Goal: Information Seeking & Learning: Learn about a topic

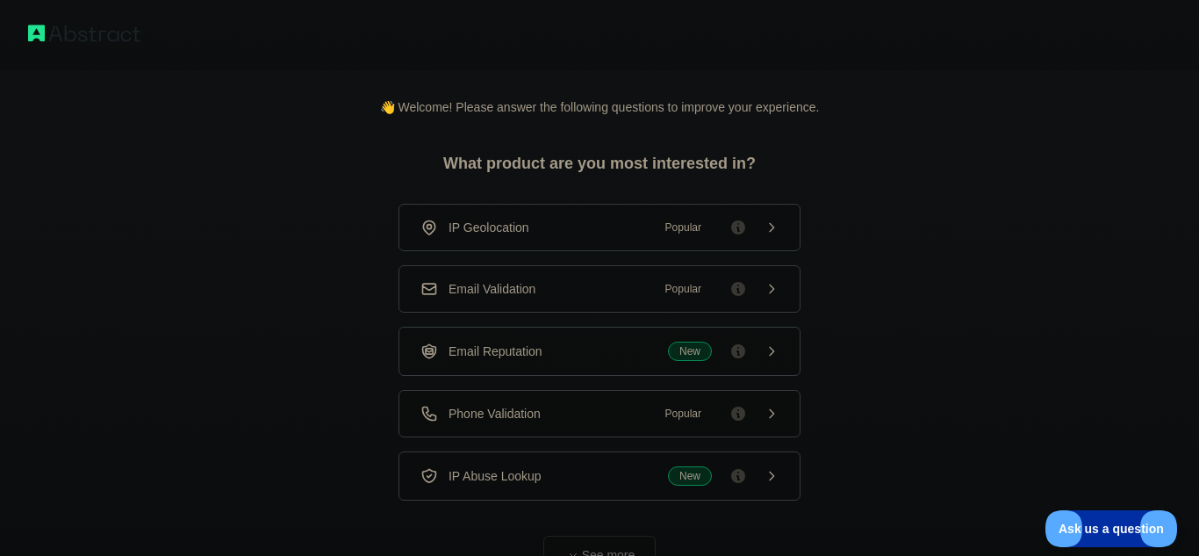
scroll to position [90, 0]
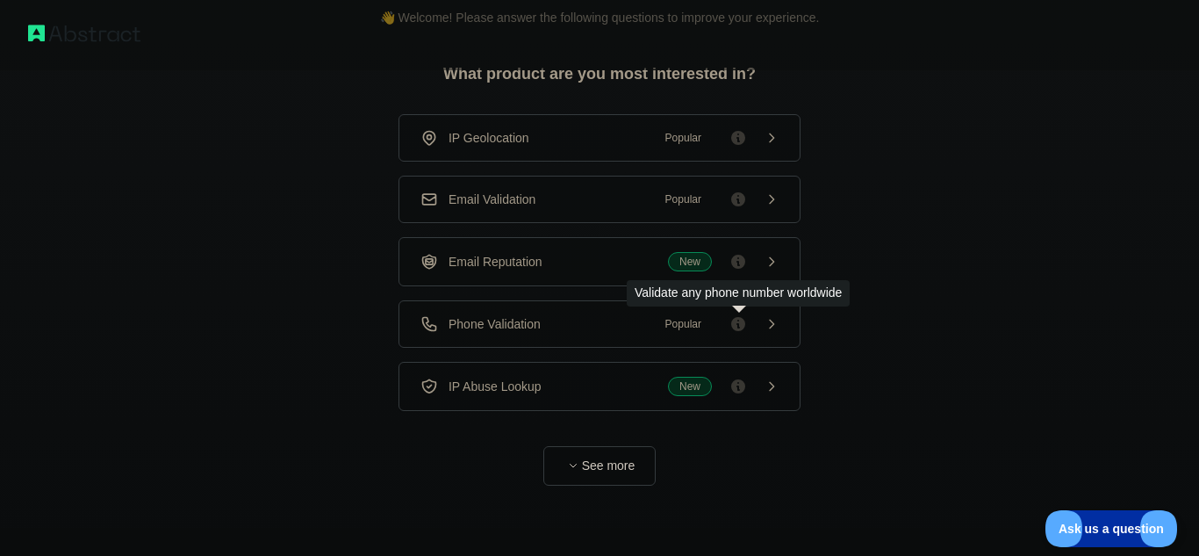
click at [744, 321] on icon at bounding box center [738, 324] width 14 height 14
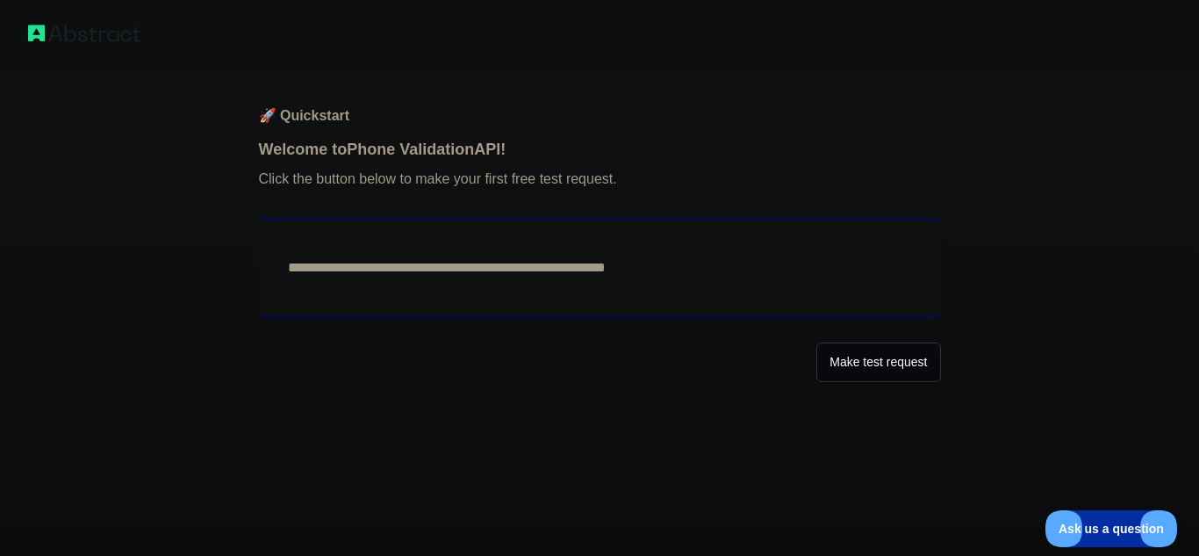
click at [846, 363] on button "Make test request" at bounding box center [879, 362] width 124 height 40
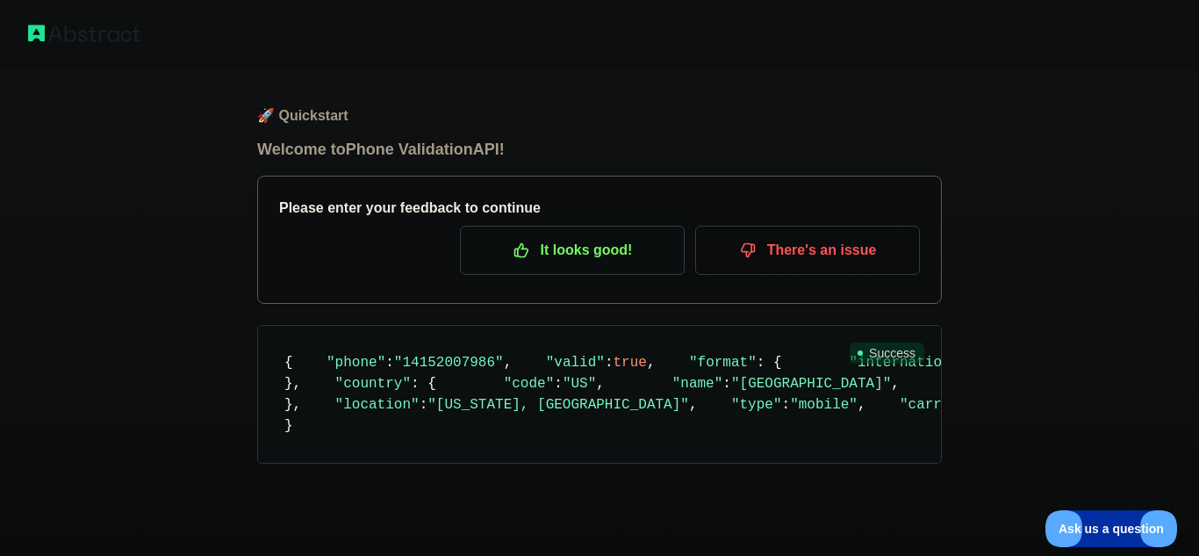
click at [566, 256] on p "It looks good!" at bounding box center [572, 250] width 198 height 30
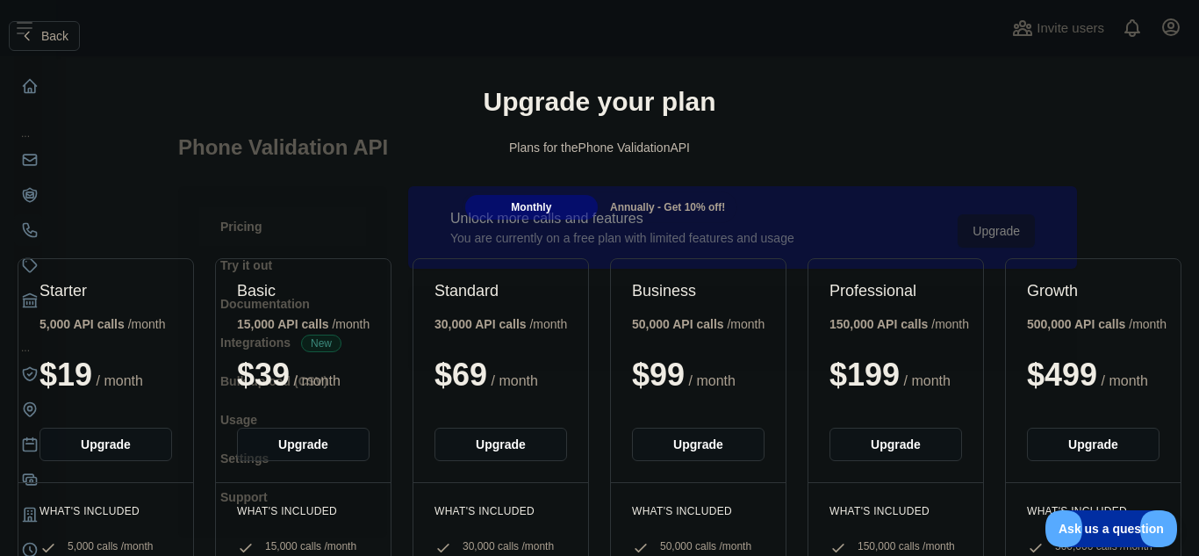
click at [922, 135] on div "Upgrade your plan Plans for the Phone Validation API" at bounding box center [599, 128] width 1199 height 126
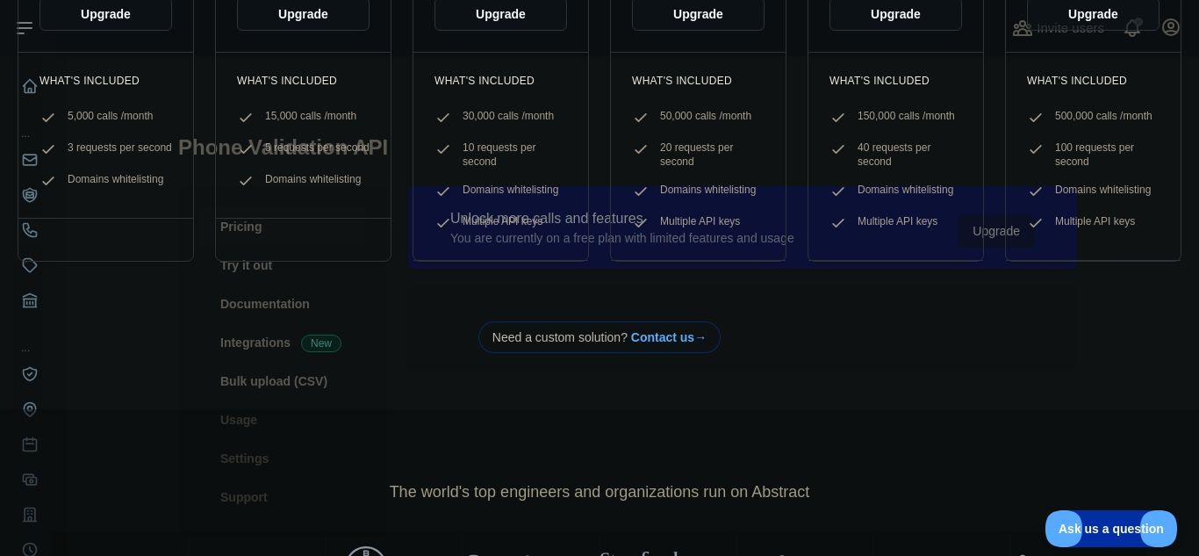
scroll to position [441, 0]
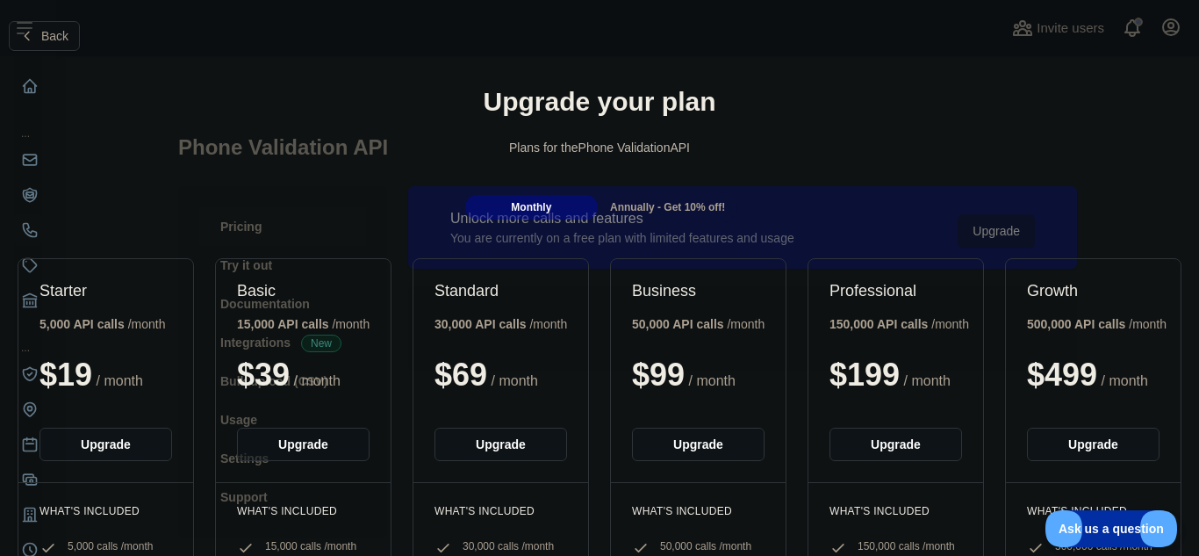
click at [31, 86] on h1 "Upgrade your plan" at bounding box center [599, 102] width 1171 height 32
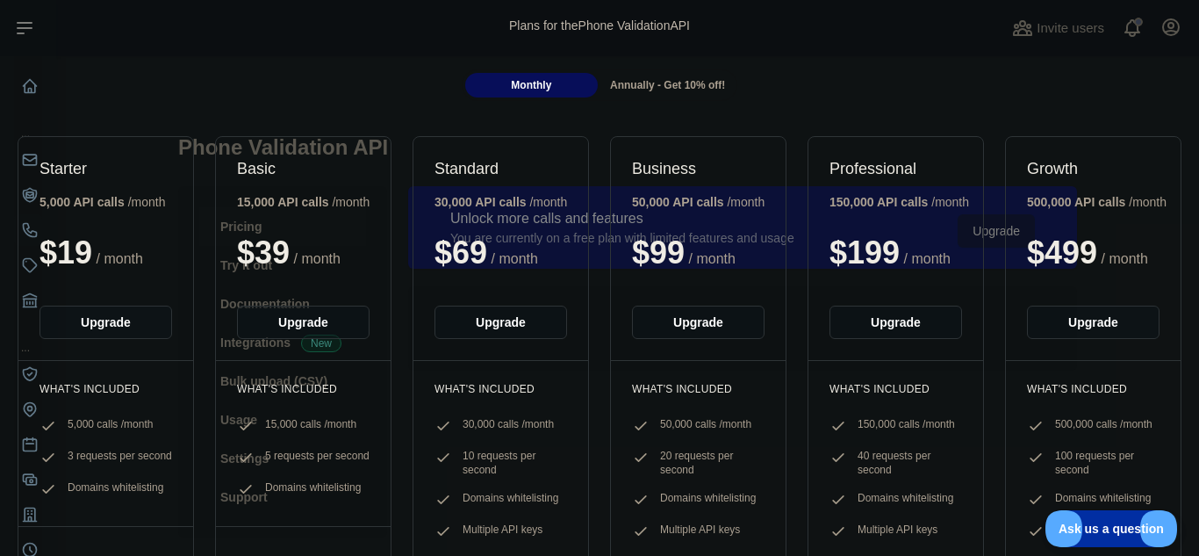
scroll to position [124, 0]
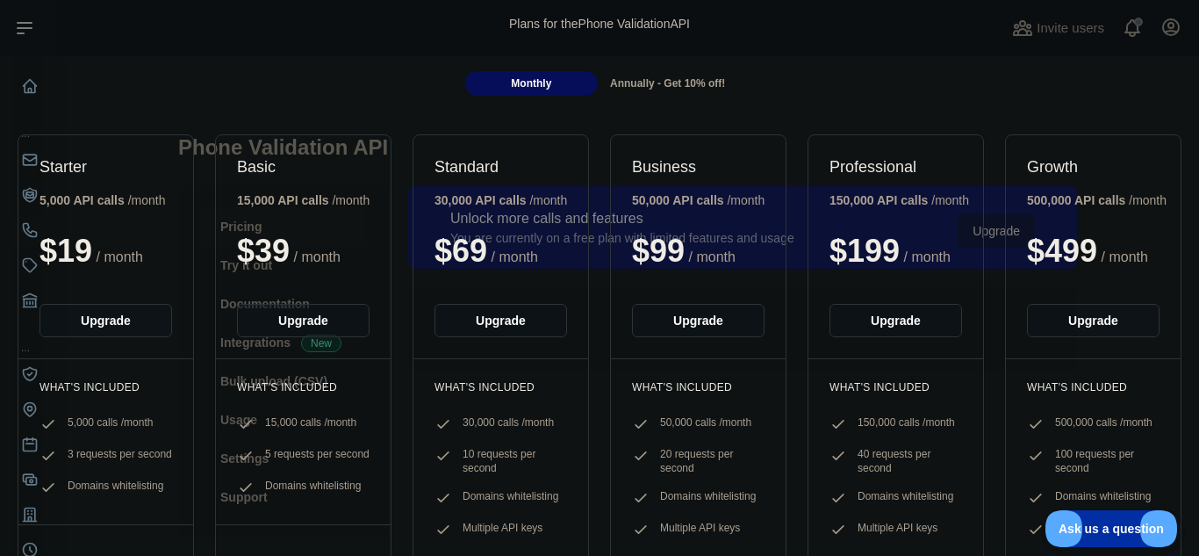
click at [29, 91] on div "Monthly Annually - Get 10% off!" at bounding box center [599, 84] width 1199 height 32
click at [18, 90] on div at bounding box center [18, 90] width 0 height 0
click at [29, 91] on div "Monthly Annually - Get 10% off!" at bounding box center [599, 84] width 1199 height 32
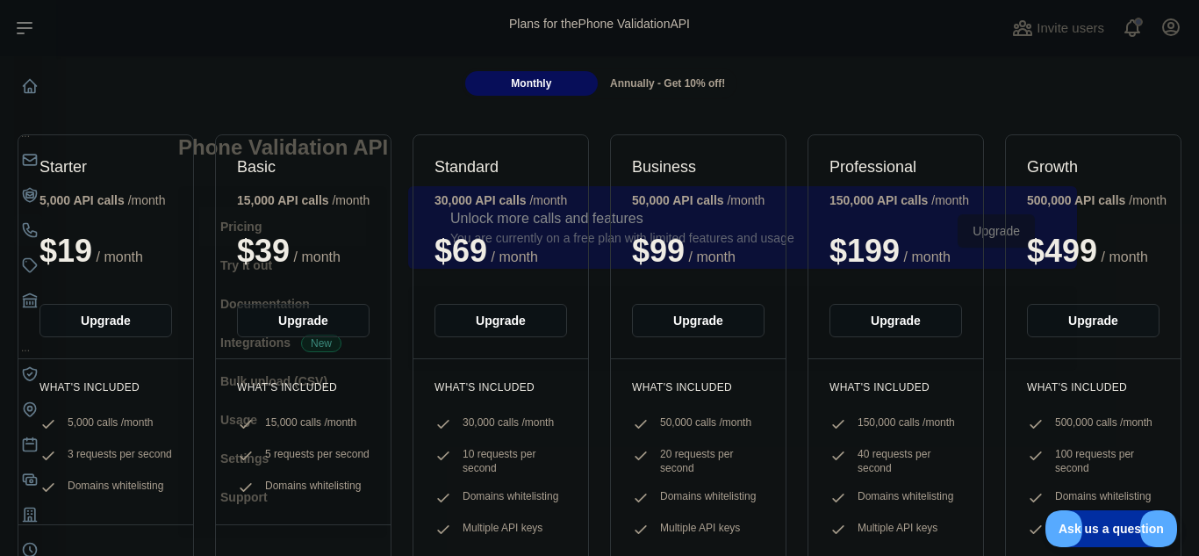
click at [510, 82] on div "Monthly" at bounding box center [531, 83] width 133 height 25
click at [555, 110] on div "Back Upgrade your plan Plans for the Phone Validation API Monthly Annually - Ge…" at bounding box center [599, 271] width 1199 height 776
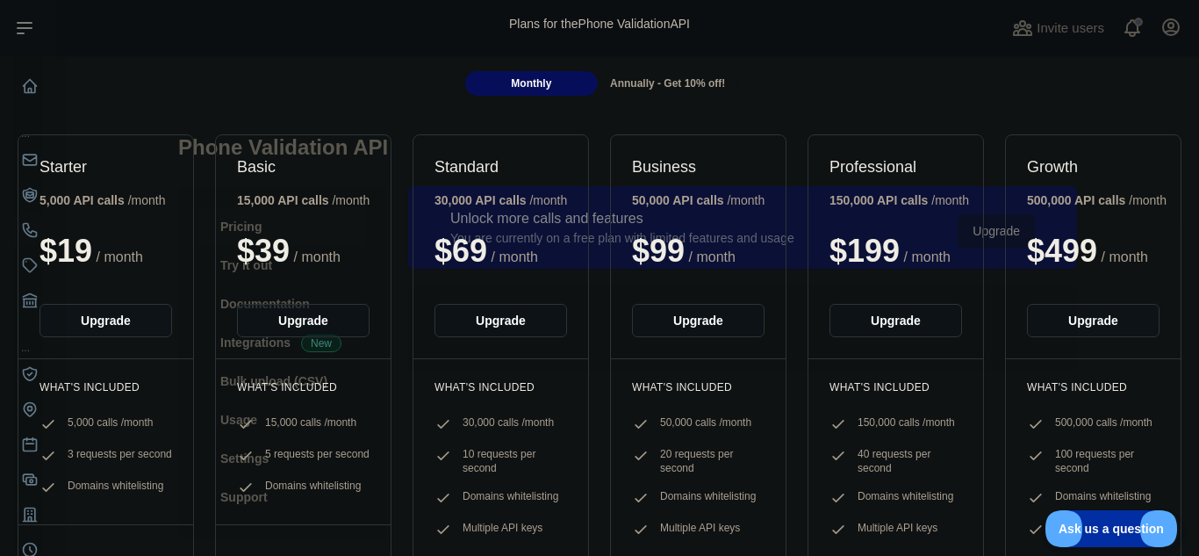
click at [555, 110] on div "Back Upgrade your plan Plans for the Phone Validation API Monthly Annually - Ge…" at bounding box center [599, 271] width 1199 height 776
click at [32, 88] on div "Monthly Annually - Get 10% off!" at bounding box center [599, 84] width 1199 height 32
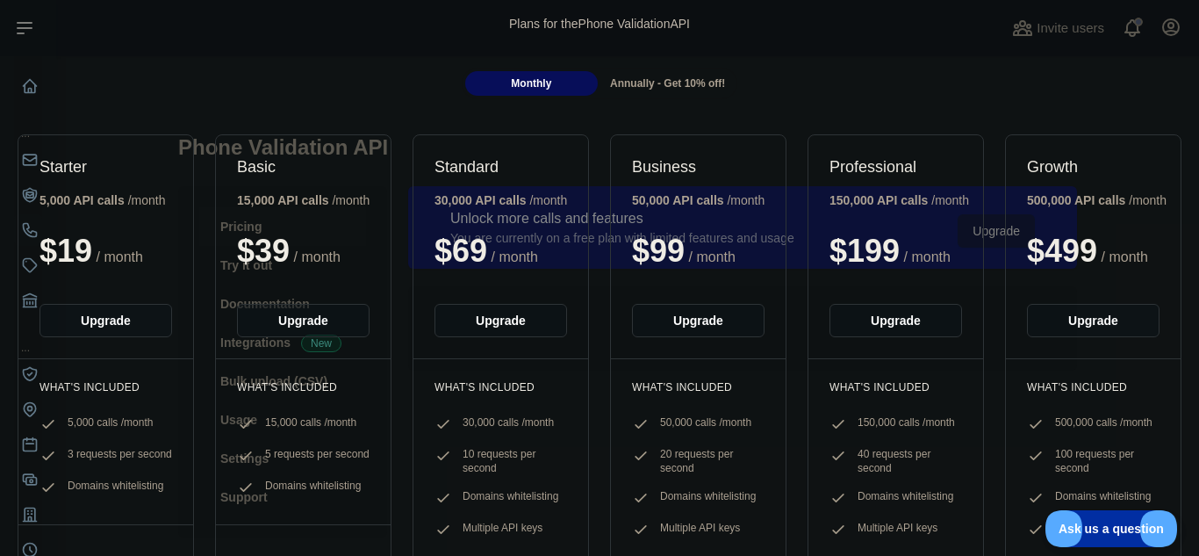
click at [29, 162] on div "Starter 5,000 API calls / month $ 19 / month Upgrade" at bounding box center [105, 246] width 175 height 223
click at [24, 29] on div "Plans for the Phone Validation API" at bounding box center [599, 24] width 1171 height 18
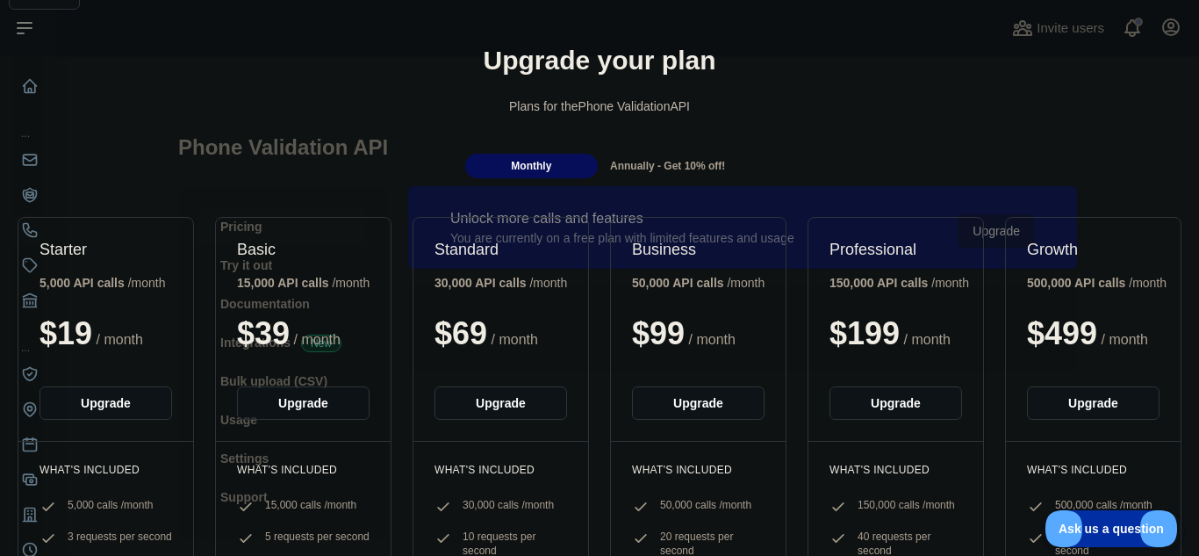
scroll to position [0, 0]
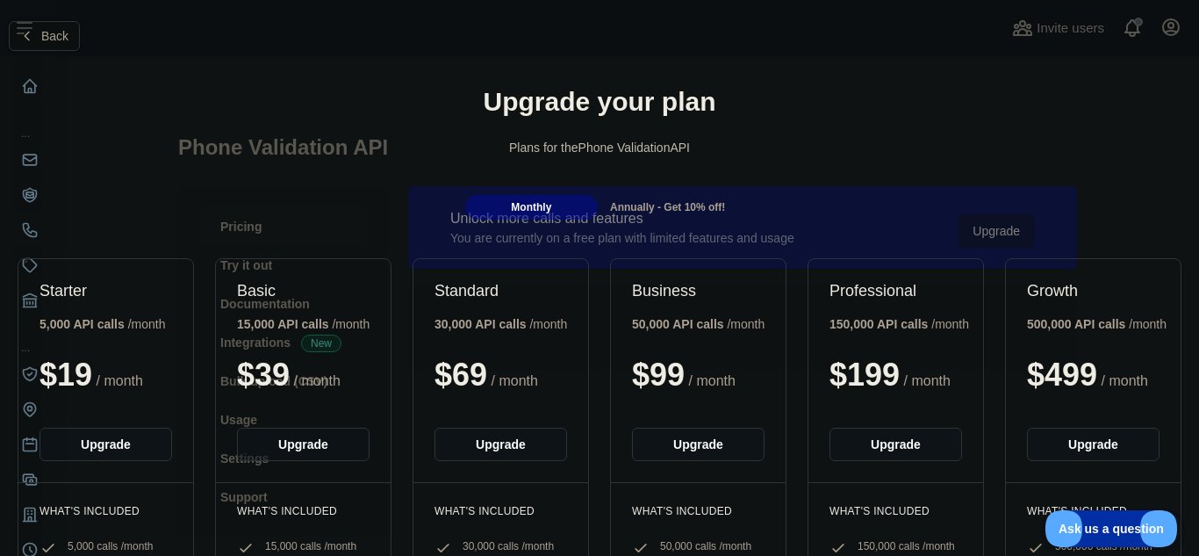
click at [57, 32] on span "Back" at bounding box center [54, 36] width 27 height 14
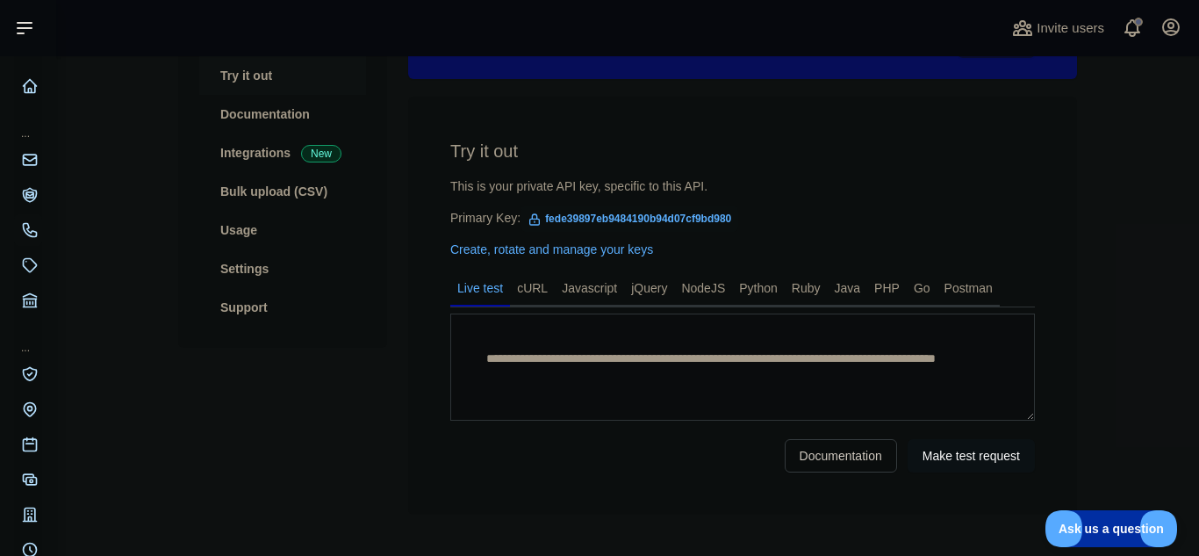
scroll to position [213, 0]
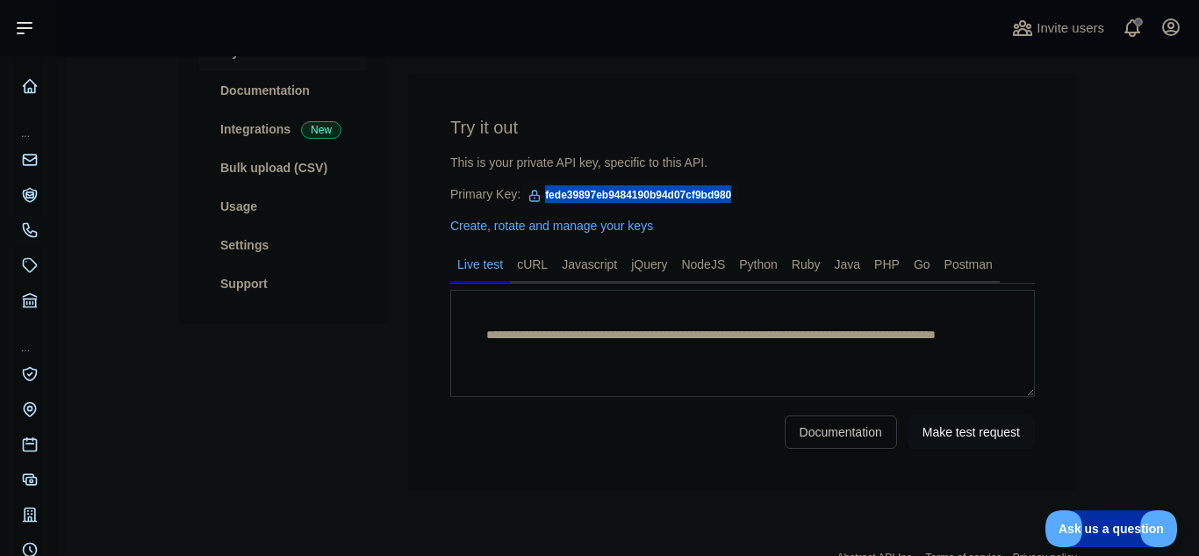
drag, startPoint x: 734, startPoint y: 194, endPoint x: 544, endPoint y: 198, distance: 189.7
click at [544, 198] on span "fede39897eb9484190b94d07cf9bd980" at bounding box center [630, 195] width 218 height 26
copy span "fede39897eb9484190b94d07cf9bd980"
click at [528, 258] on link "cURL" at bounding box center [532, 264] width 45 height 28
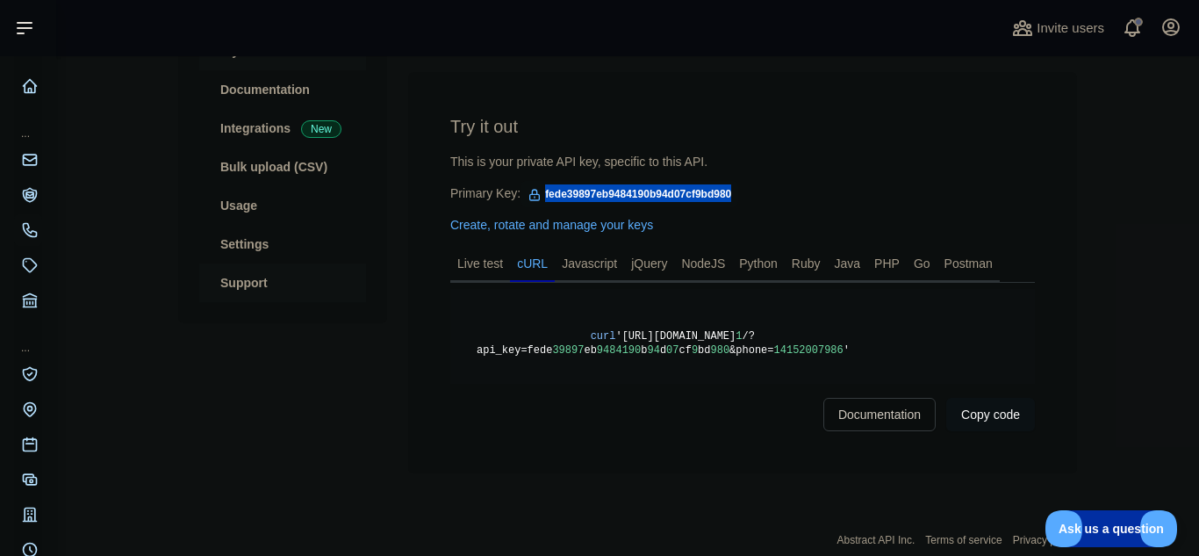
scroll to position [230, 0]
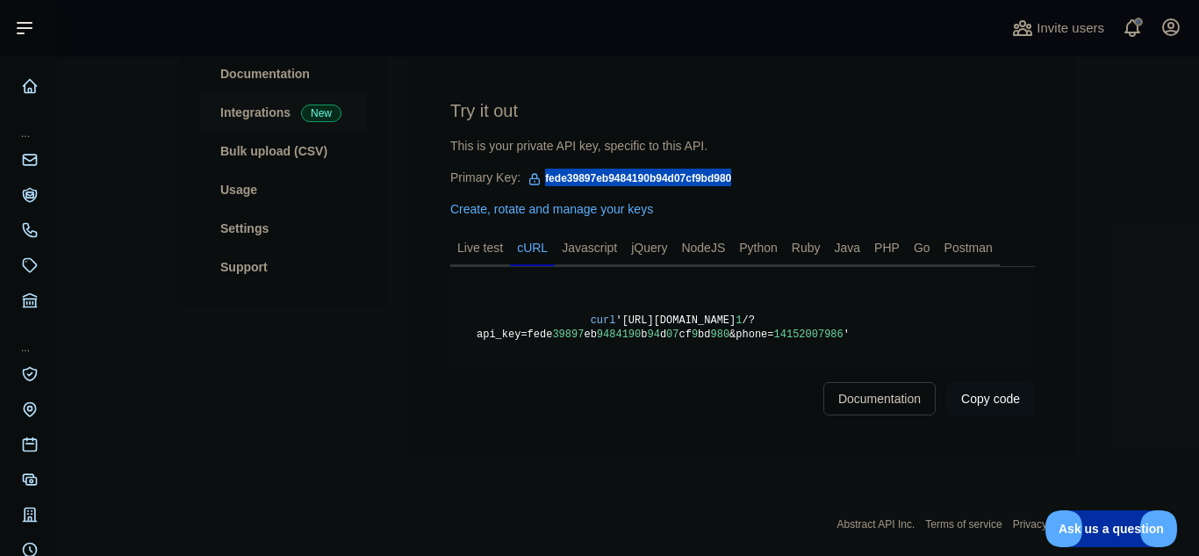
click at [250, 112] on link "Integrations New" at bounding box center [282, 112] width 167 height 39
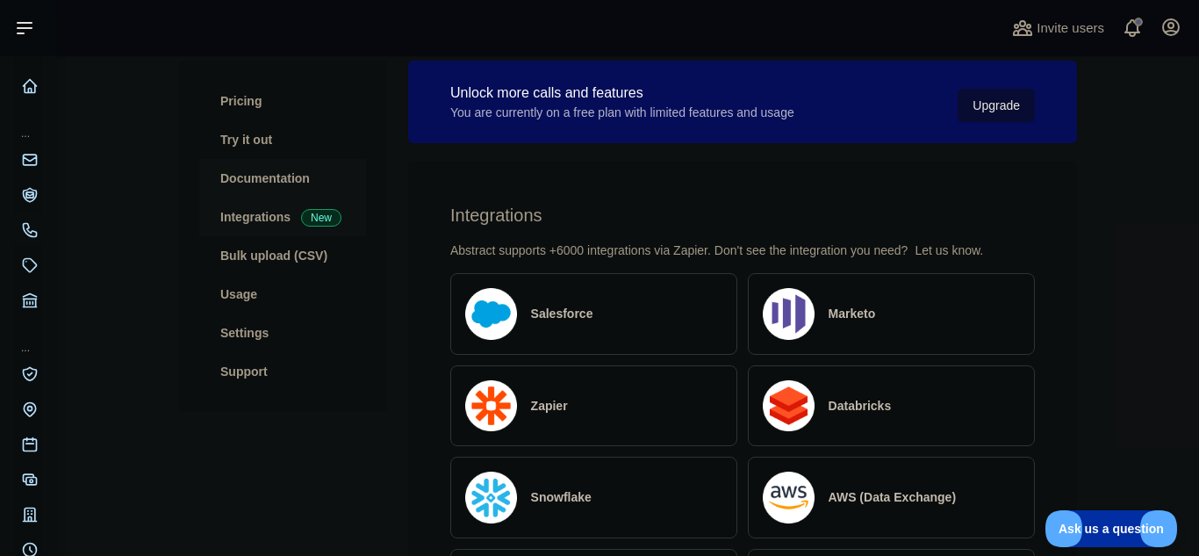
scroll to position [122, 0]
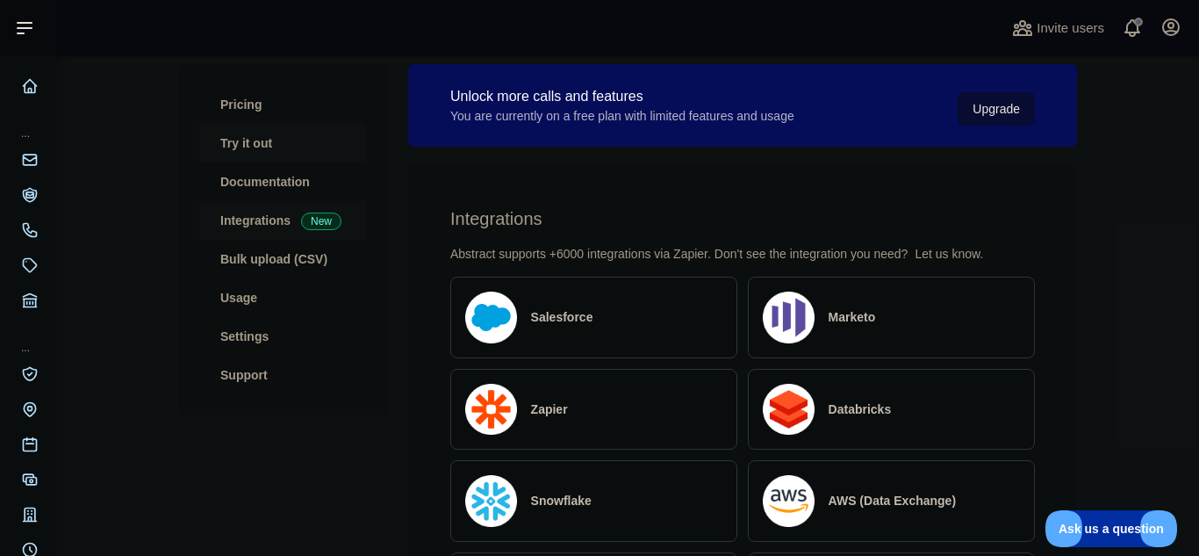
click at [261, 152] on link "Try it out" at bounding box center [282, 143] width 167 height 39
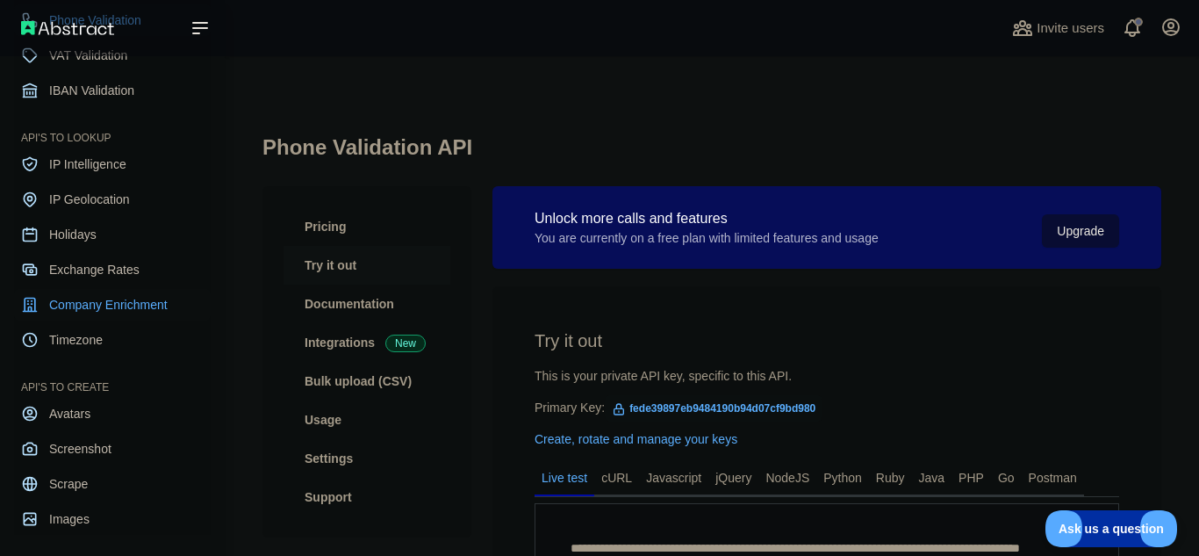
scroll to position [217, 0]
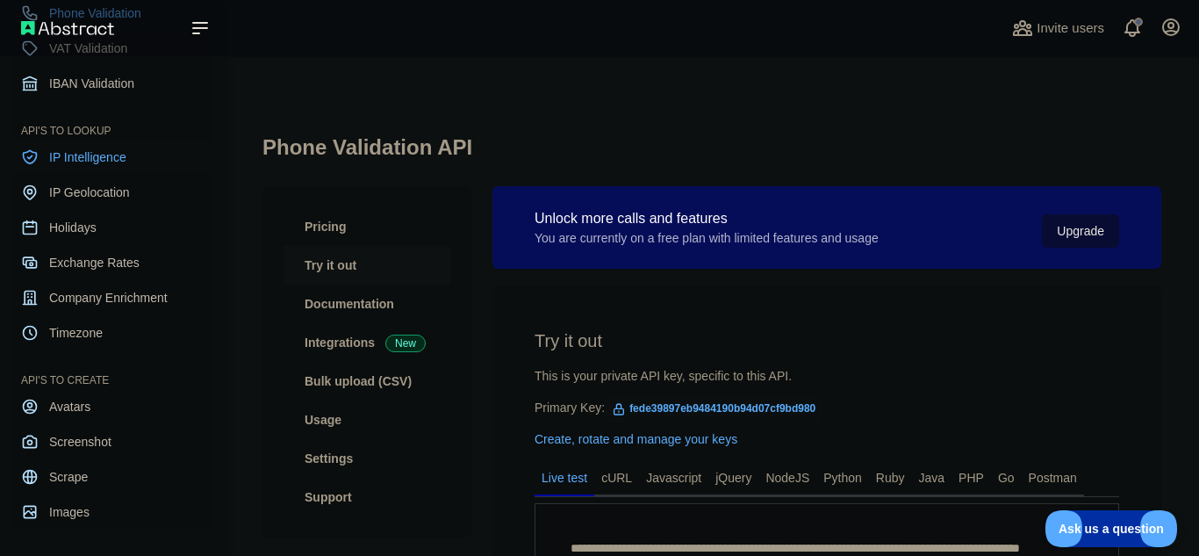
click at [115, 161] on span "IP Intelligence" at bounding box center [87, 157] width 77 height 18
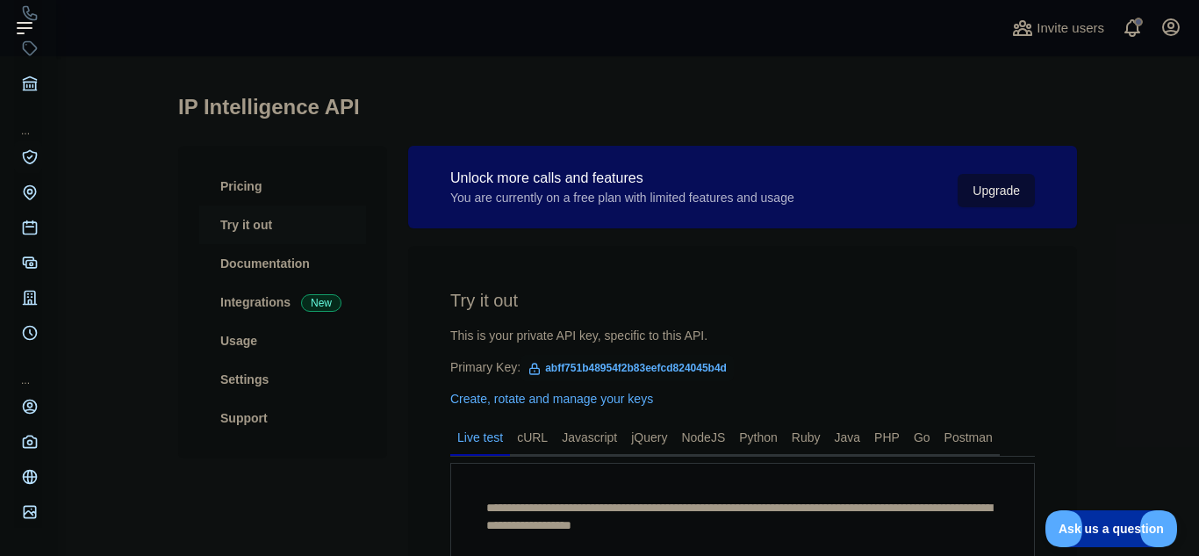
scroll to position [35, 0]
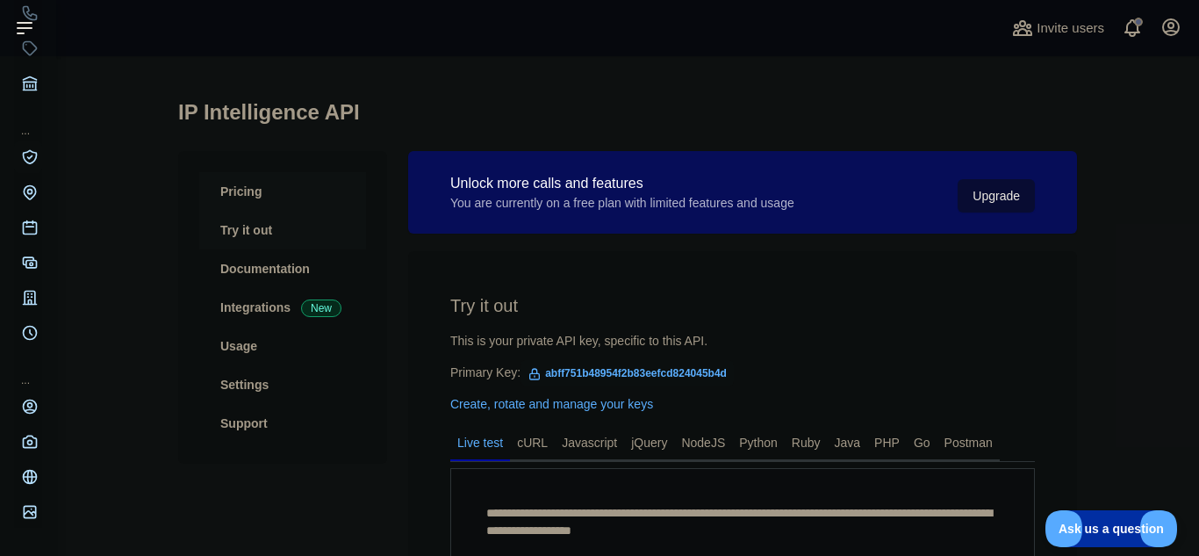
click at [266, 205] on link "Pricing" at bounding box center [282, 191] width 167 height 39
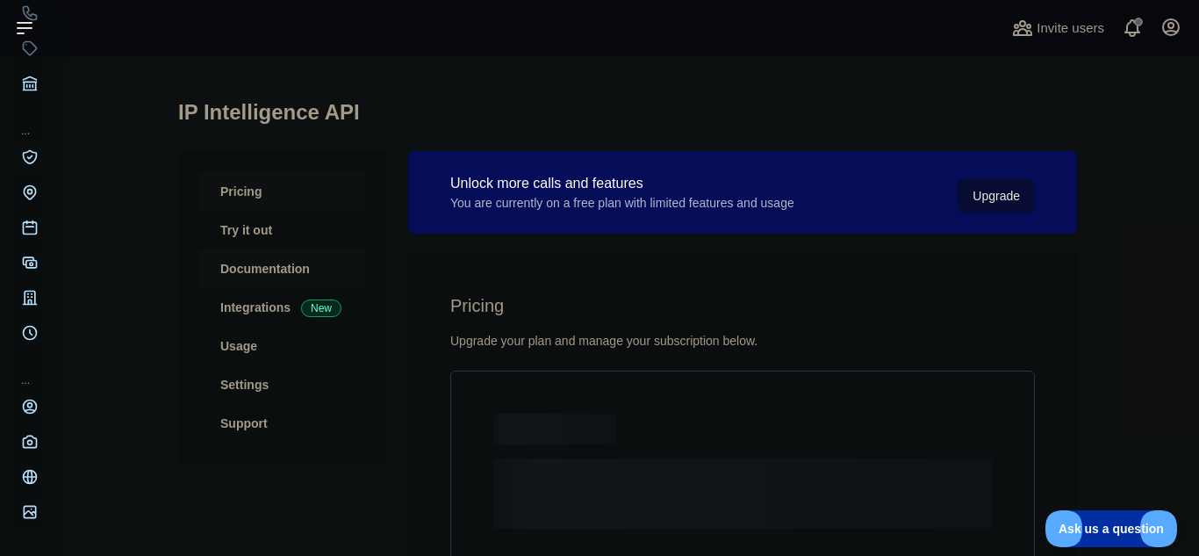
click at [265, 286] on link "Documentation" at bounding box center [282, 268] width 167 height 39
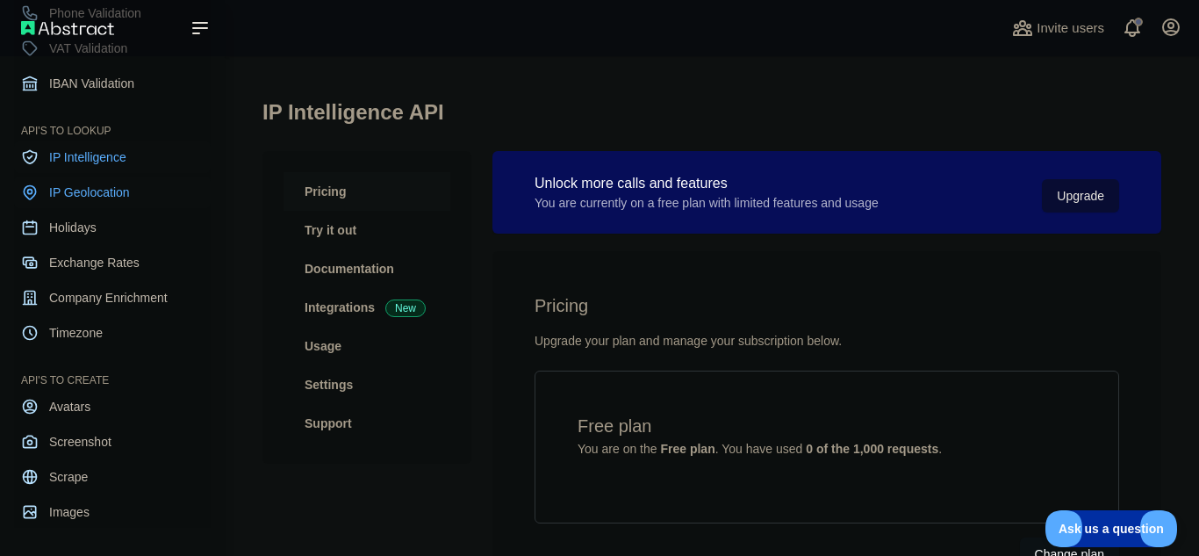
click at [125, 199] on span "IP Geolocation" at bounding box center [89, 193] width 81 height 18
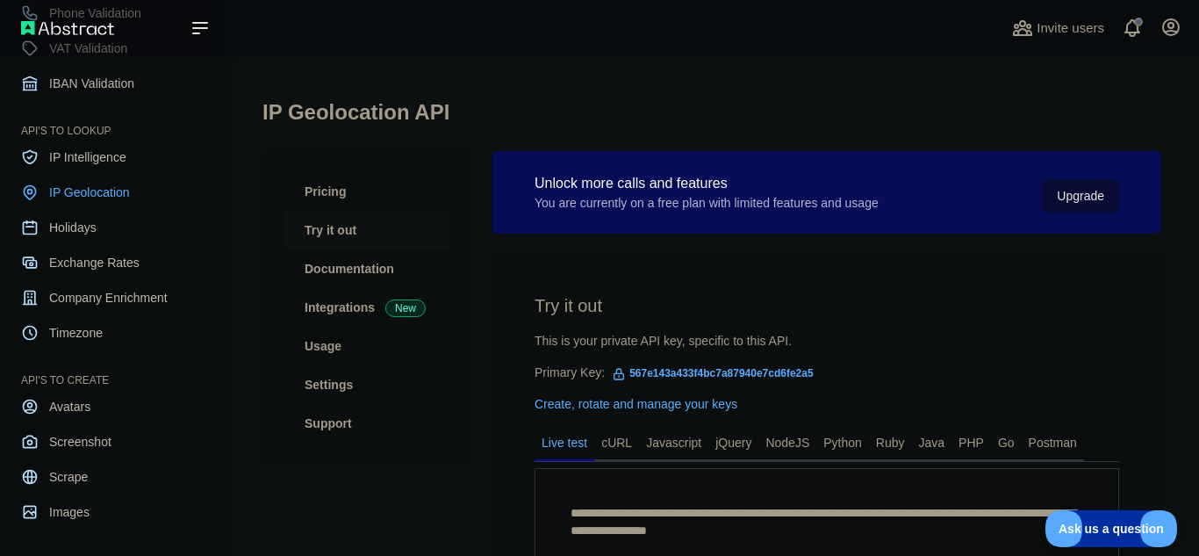
click at [125, 199] on span "IP Geolocation" at bounding box center [89, 193] width 81 height 18
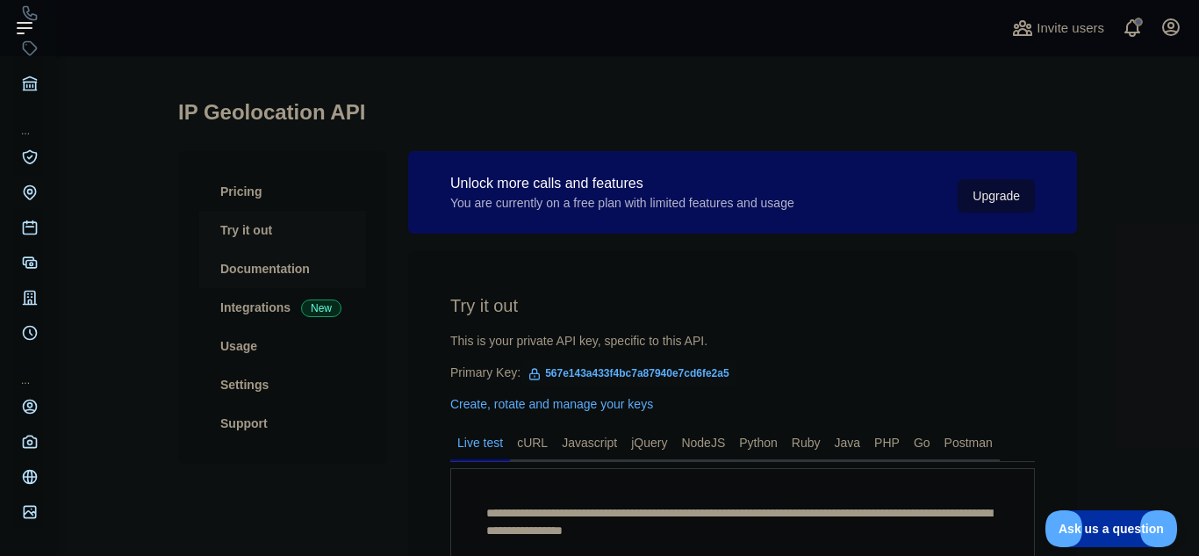
click at [261, 275] on link "Documentation" at bounding box center [282, 268] width 167 height 39
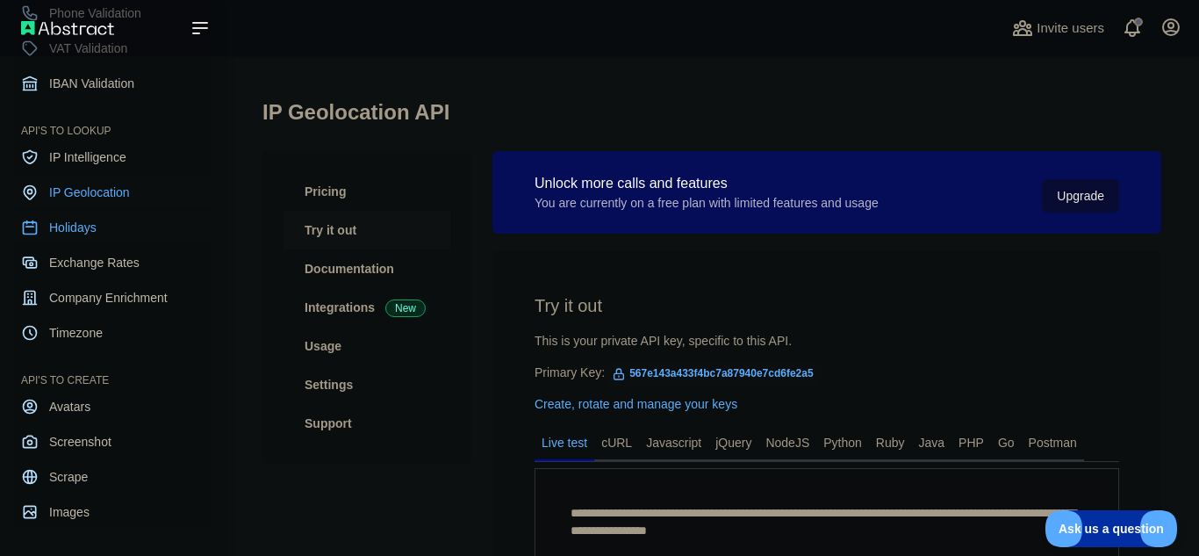
click at [64, 229] on span "Holidays" at bounding box center [72, 228] width 47 height 18
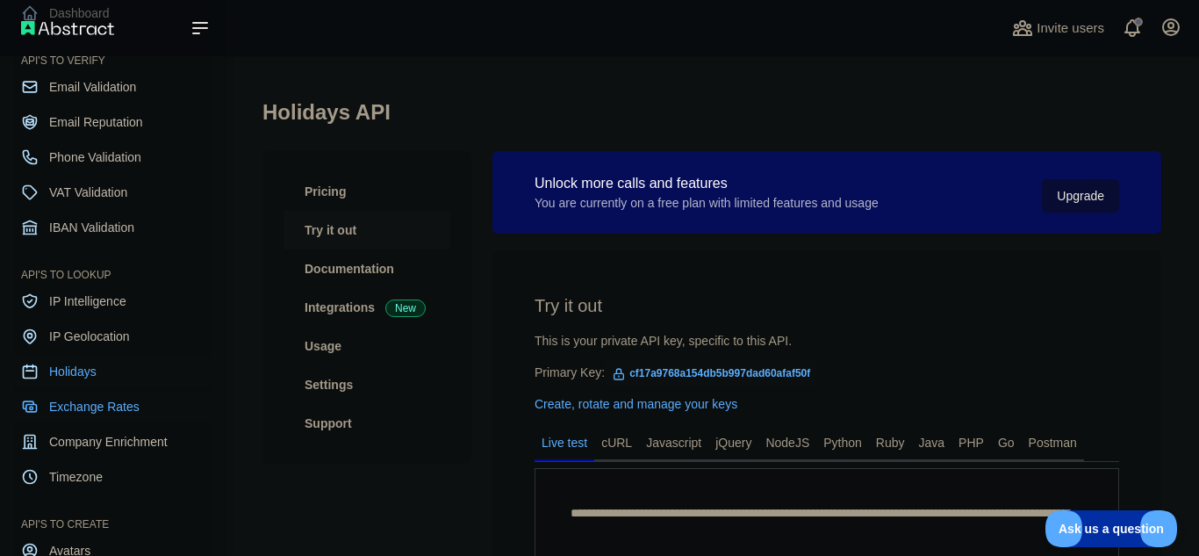
scroll to position [65, 0]
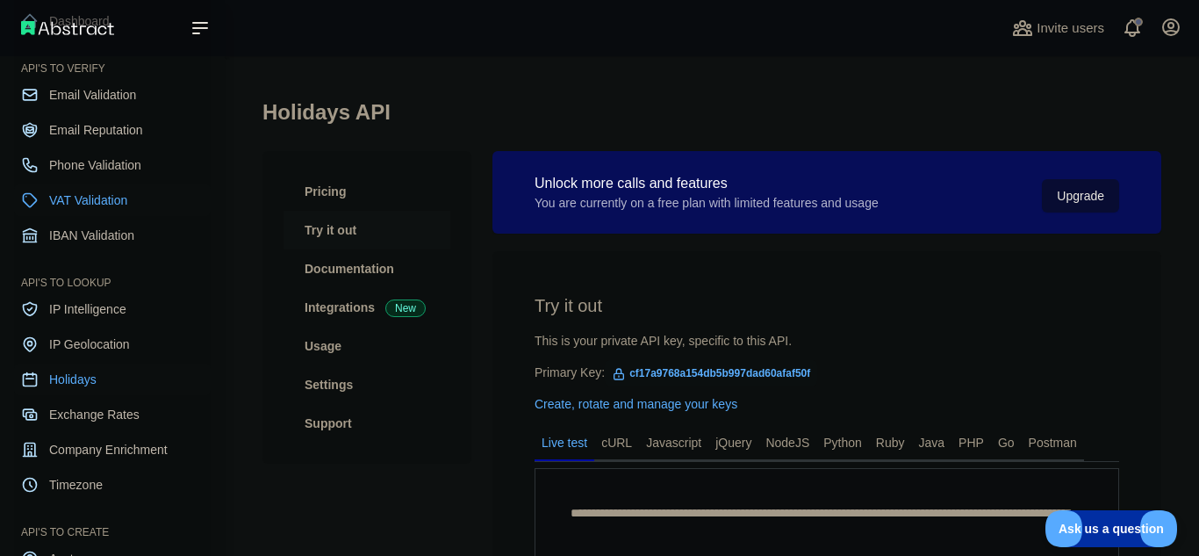
click at [112, 213] on link "VAT Validation" at bounding box center [112, 200] width 197 height 32
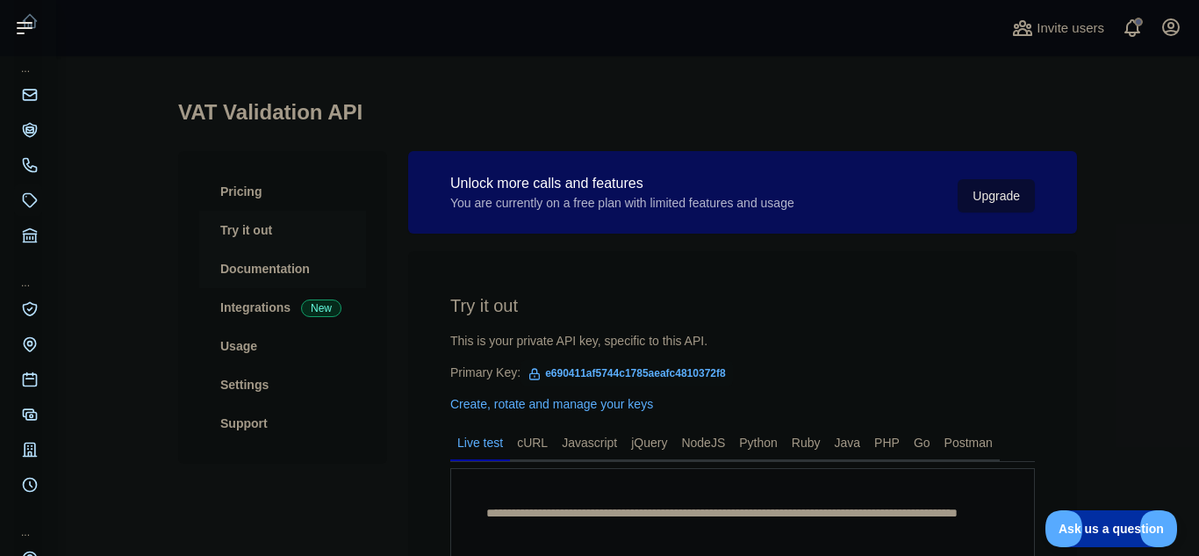
click at [294, 270] on link "Documentation" at bounding box center [282, 268] width 167 height 39
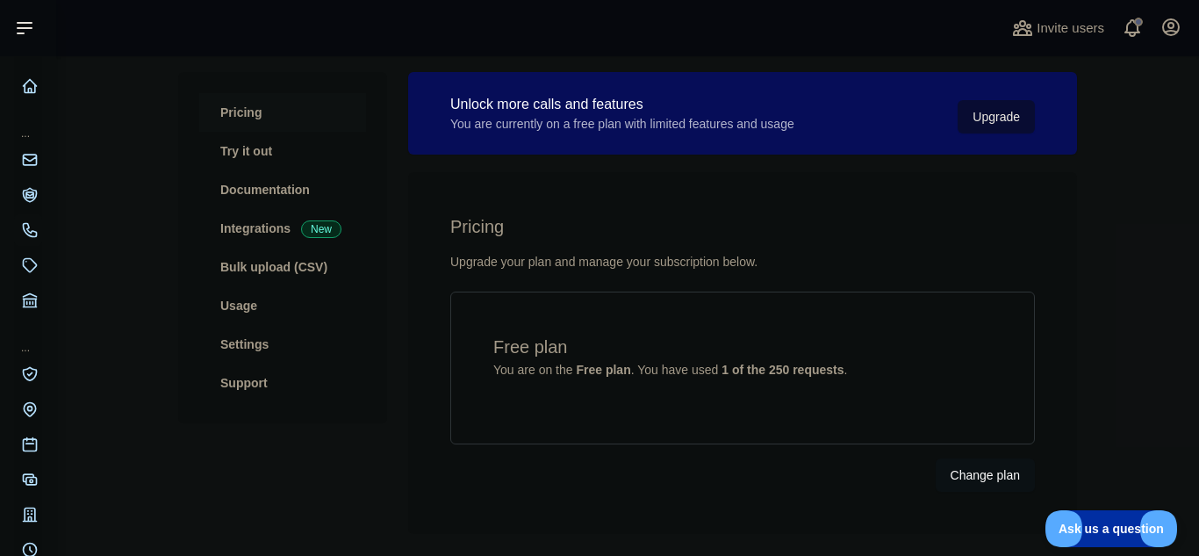
scroll to position [65, 0]
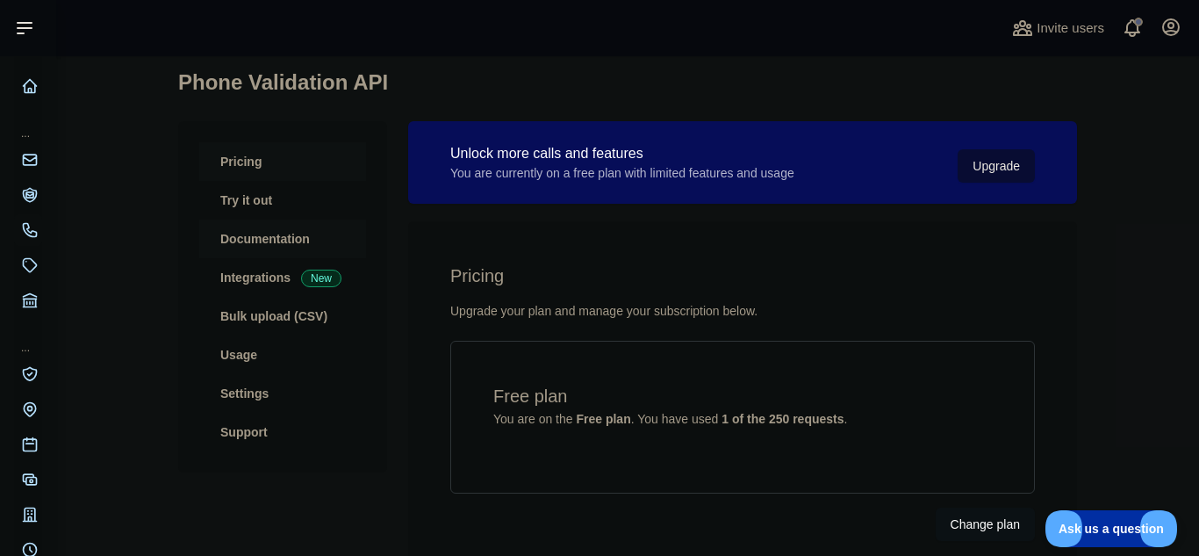
click at [264, 241] on link "Documentation" at bounding box center [282, 239] width 167 height 39
click at [256, 400] on link "Settings" at bounding box center [282, 393] width 167 height 39
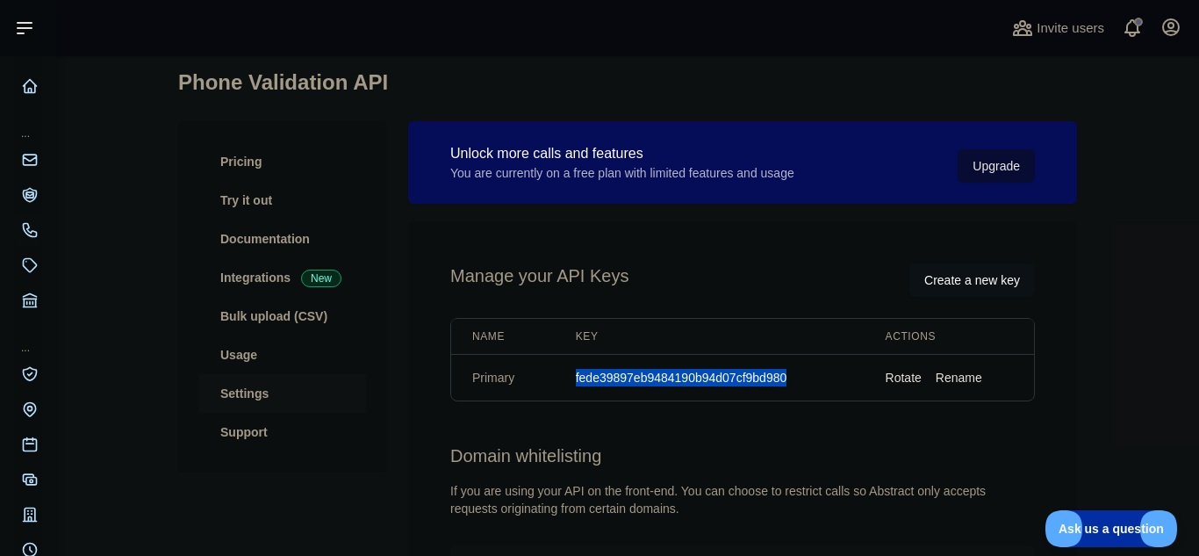
drag, startPoint x: 794, startPoint y: 378, endPoint x: 577, endPoint y: 377, distance: 216.9
click at [577, 377] on td "fede39897eb9484190b94d07cf9bd980" at bounding box center [710, 378] width 310 height 47
copy td "fede39897eb9484190b94d07cf9bd980"
